Goal: Find specific page/section: Find specific page/section

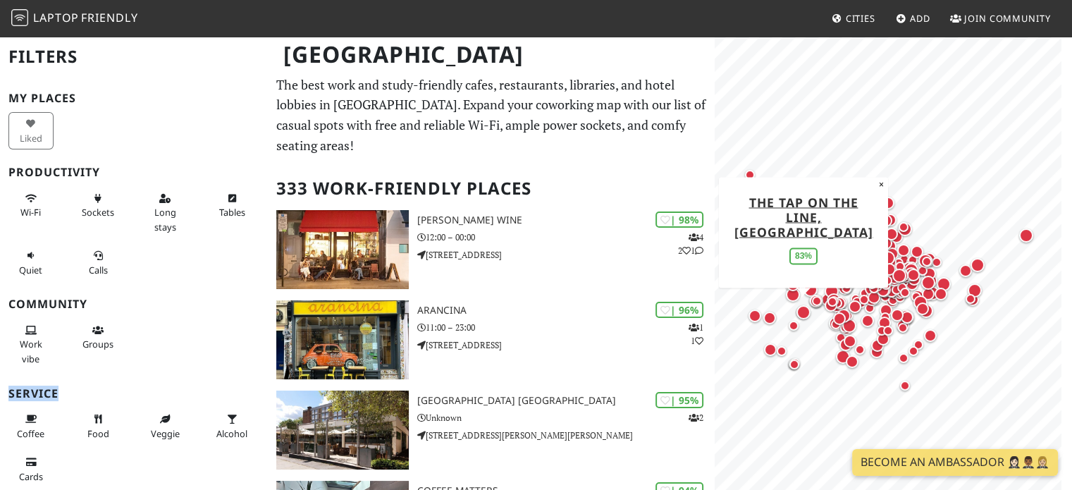
click at [812, 321] on div "Map marker" at bounding box center [804, 312] width 20 height 20
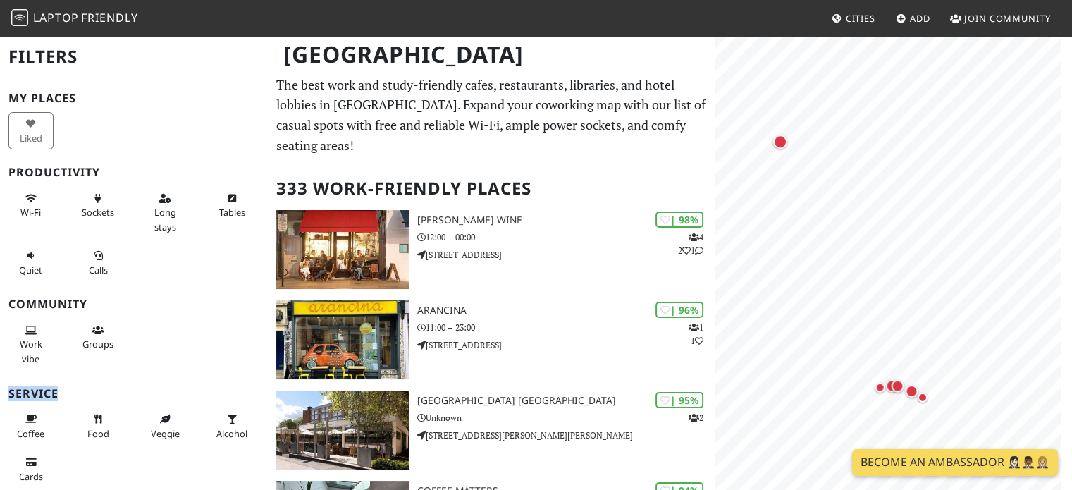
click at [885, 457] on body "Laptop Friendly Cities Add Join Community [GEOGRAPHIC_DATA] Filters My Places L…" at bounding box center [536, 245] width 1072 height 490
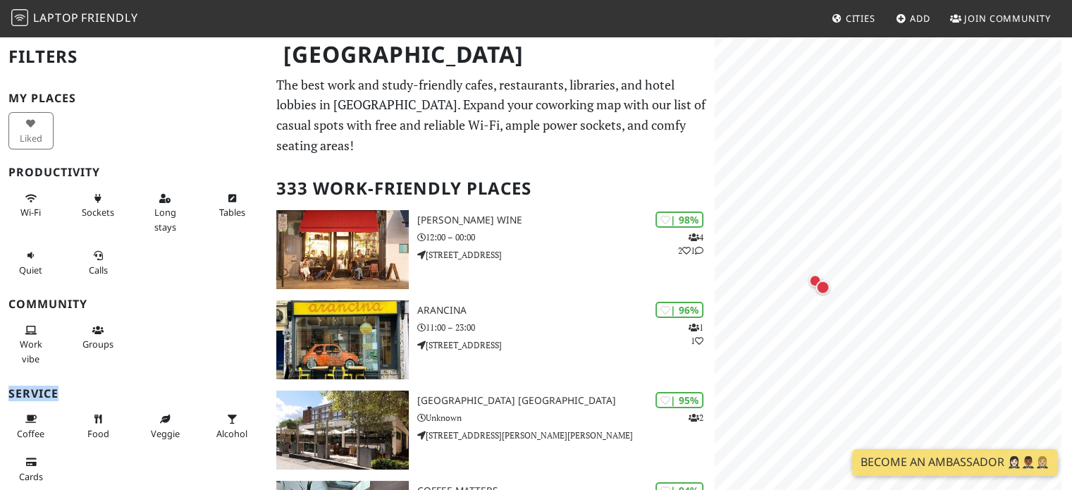
click at [1071, 183] on html "Laptop Friendly Cities Add Join Community [GEOGRAPHIC_DATA] Filters My Places L…" at bounding box center [536, 245] width 1072 height 490
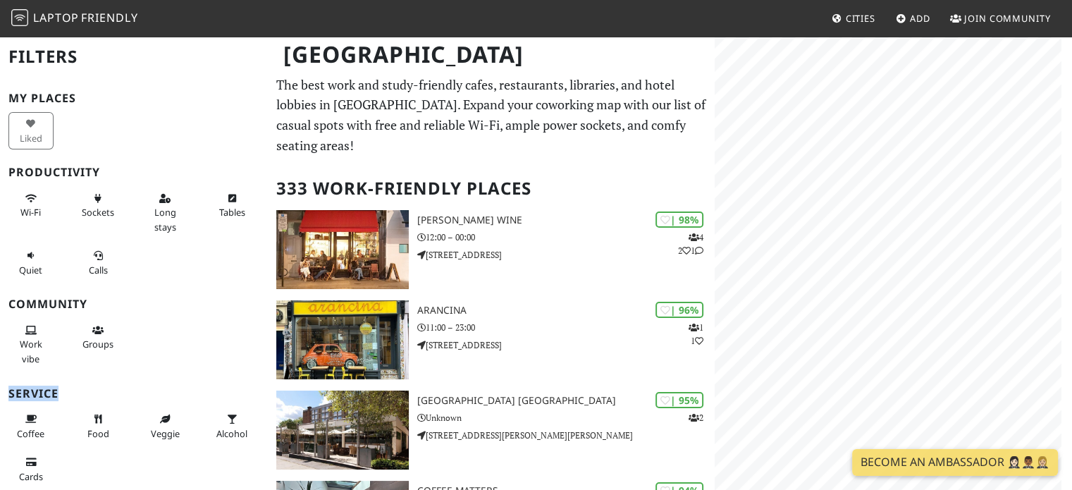
click at [1071, 150] on div "MapLibre | Protomaps © OpenStreetMap Franklin's Wine 98% ×" at bounding box center [893, 280] width 357 height 490
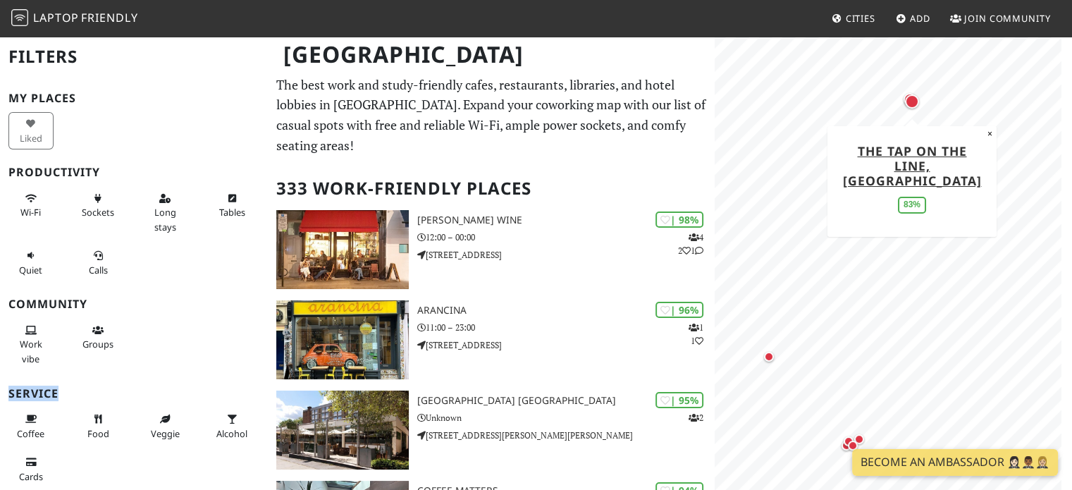
click at [914, 106] on div "Map marker" at bounding box center [912, 101] width 14 height 14
